Goal: Information Seeking & Learning: Learn about a topic

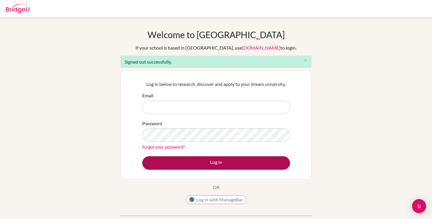
type input "[PERSON_NAME][EMAIL_ADDRESS][DOMAIN_NAME]"
click at [214, 165] on button "Log in" at bounding box center [216, 163] width 148 height 14
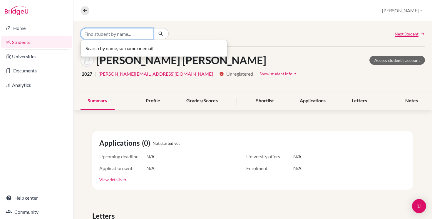
click at [124, 33] on input "Find student by name..." at bounding box center [116, 33] width 73 height 11
type input "samya"
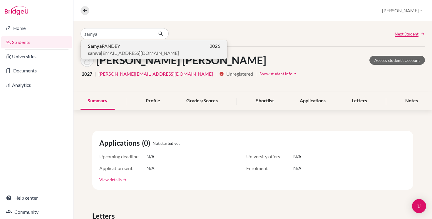
click at [129, 53] on span "samya _pandey@my.ofs.edu.sg" at bounding box center [133, 53] width 91 height 7
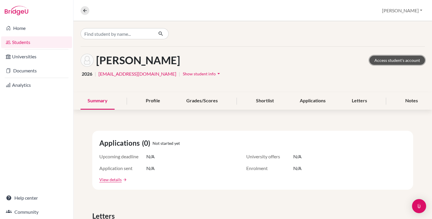
click at [396, 60] on link "Access student's account" at bounding box center [396, 60] width 55 height 9
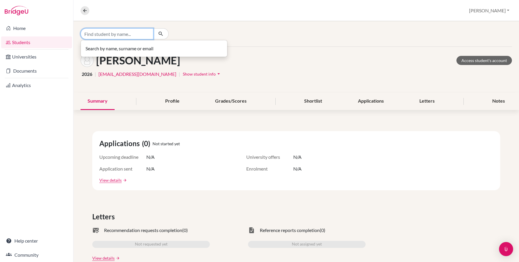
click at [133, 32] on input "Find student by name..." at bounding box center [116, 33] width 73 height 11
type input "s"
type input "d"
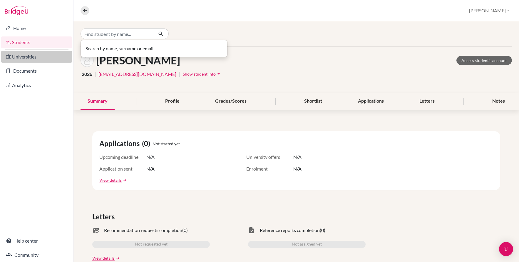
click at [14, 56] on link "Universities" at bounding box center [36, 57] width 71 height 12
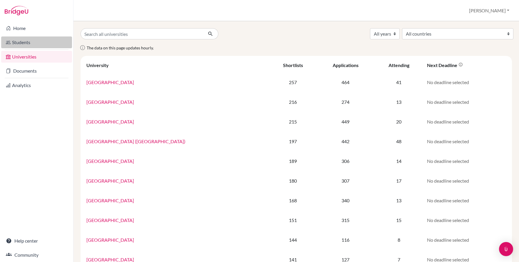
click at [22, 43] on link "Students" at bounding box center [36, 42] width 71 height 12
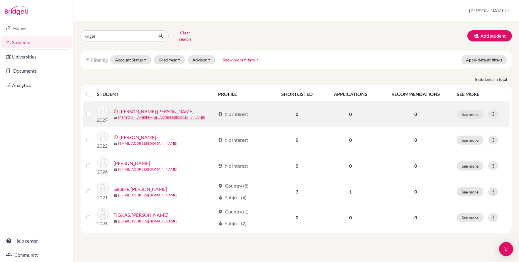
click at [147, 110] on link "MABALOT, Franco Angelo Palomique" at bounding box center [156, 111] width 74 height 7
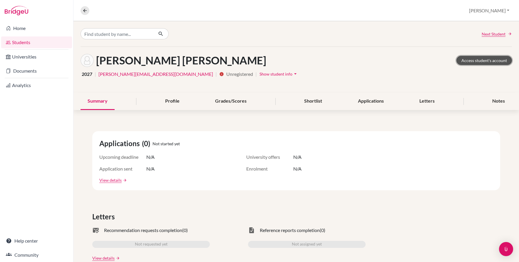
click at [481, 61] on link "Access student's account" at bounding box center [483, 60] width 55 height 9
click at [21, 58] on link "Universities" at bounding box center [36, 57] width 71 height 12
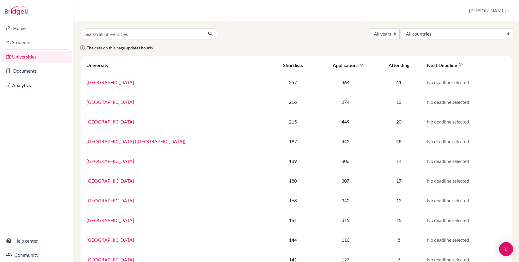
click at [346, 65] on div "Applications" at bounding box center [345, 65] width 26 height 6
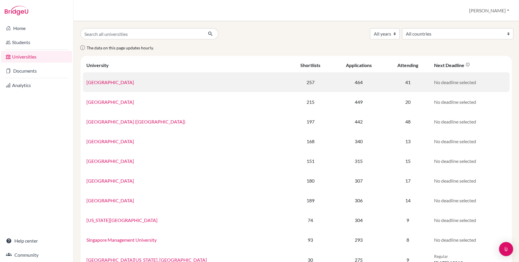
click at [108, 82] on link "[GEOGRAPHIC_DATA]" at bounding box center [110, 82] width 48 height 6
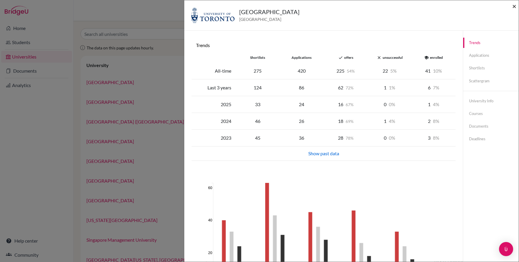
click at [514, 9] on span "×" at bounding box center [514, 6] width 4 height 9
